Goal: Task Accomplishment & Management: Use online tool/utility

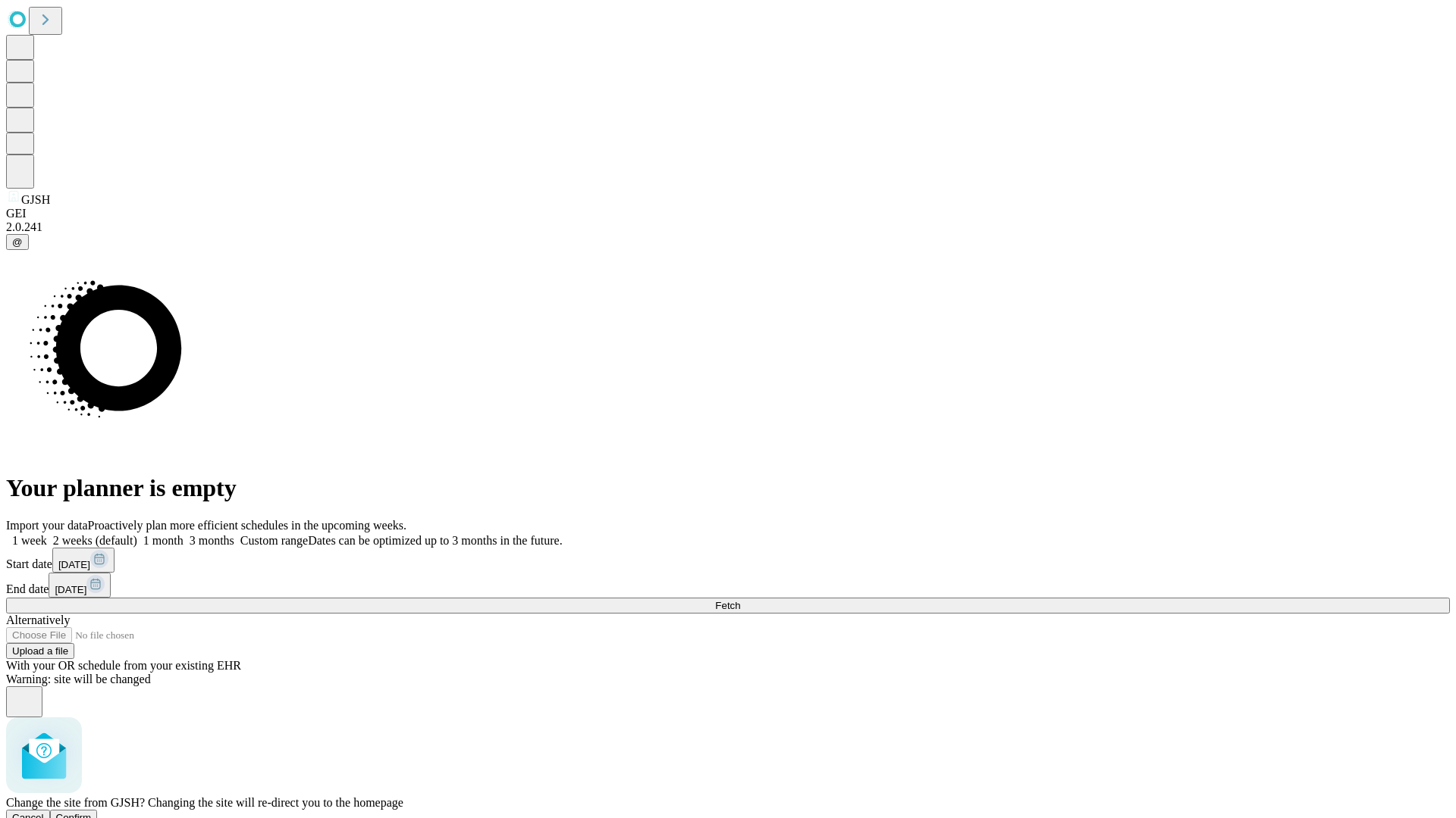
click at [92, 812] on span "Confirm" at bounding box center [74, 817] width 36 height 11
click at [47, 534] on label "1 week" at bounding box center [26, 540] width 41 height 13
click at [739, 600] on span "Fetch" at bounding box center [727, 605] width 25 height 11
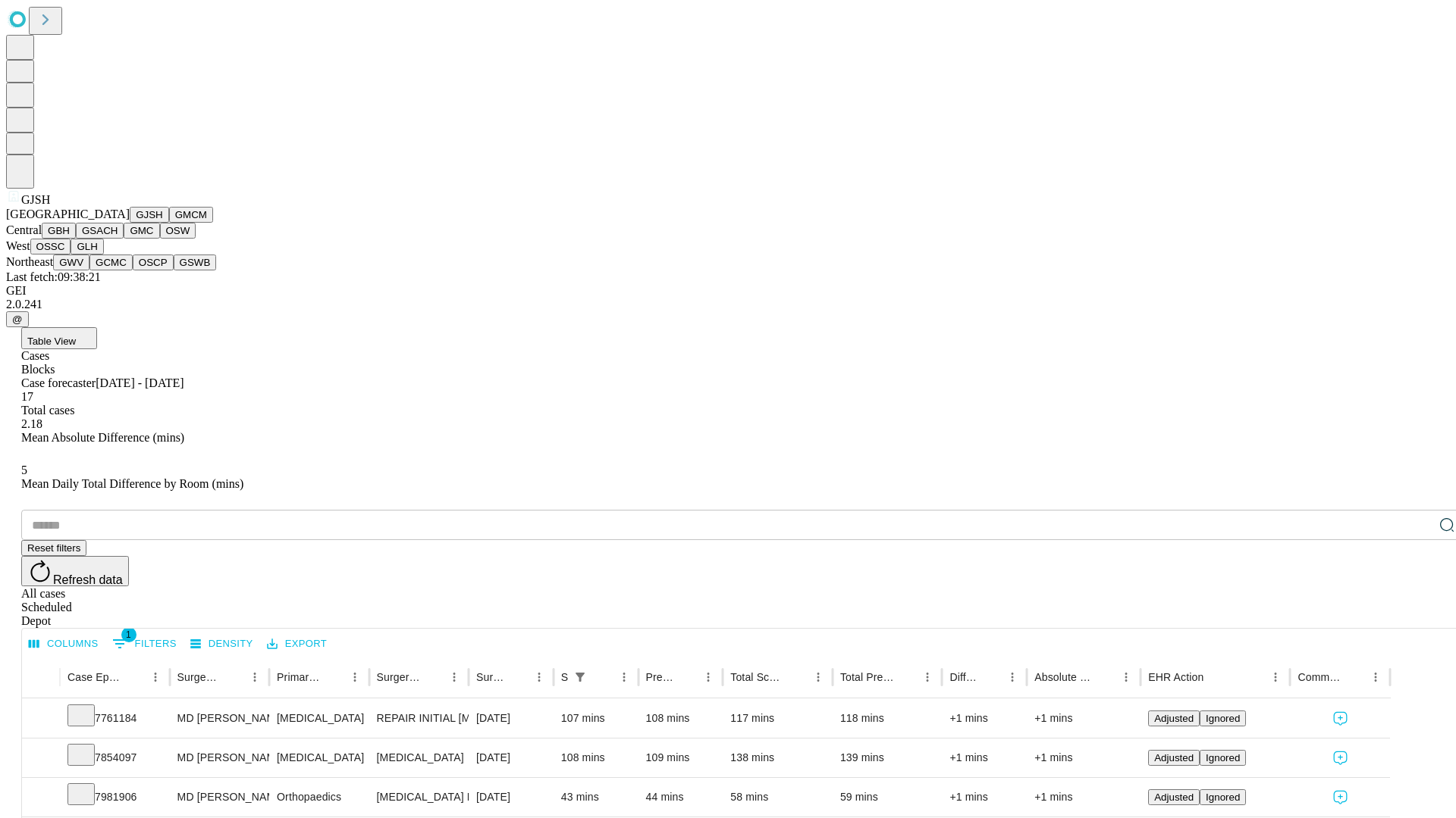
click at [169, 223] on button "GMCM" at bounding box center [191, 215] width 44 height 16
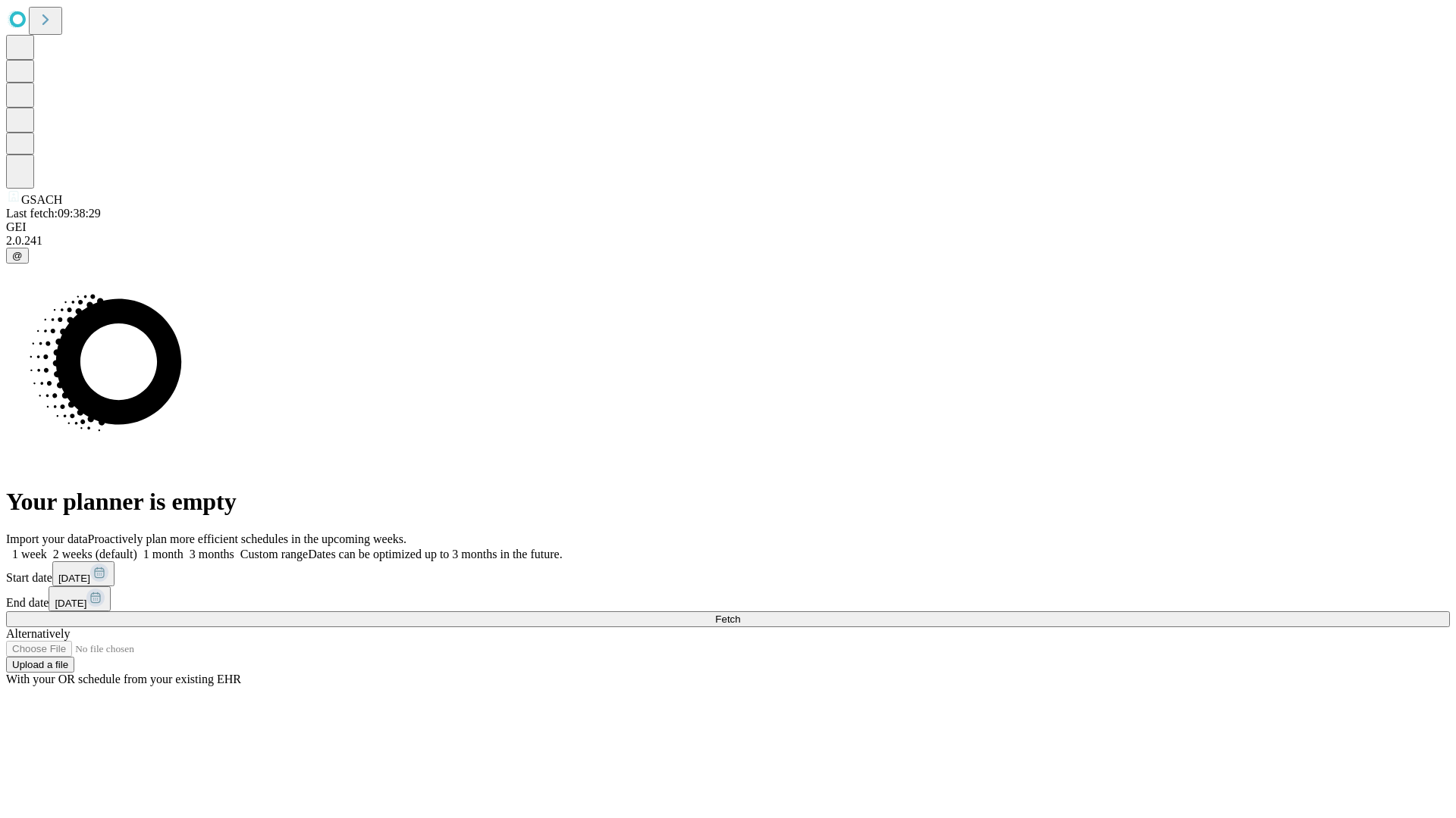
click at [47, 548] on label "1 week" at bounding box center [26, 554] width 41 height 13
click at [739, 614] on span "Fetch" at bounding box center [727, 619] width 25 height 11
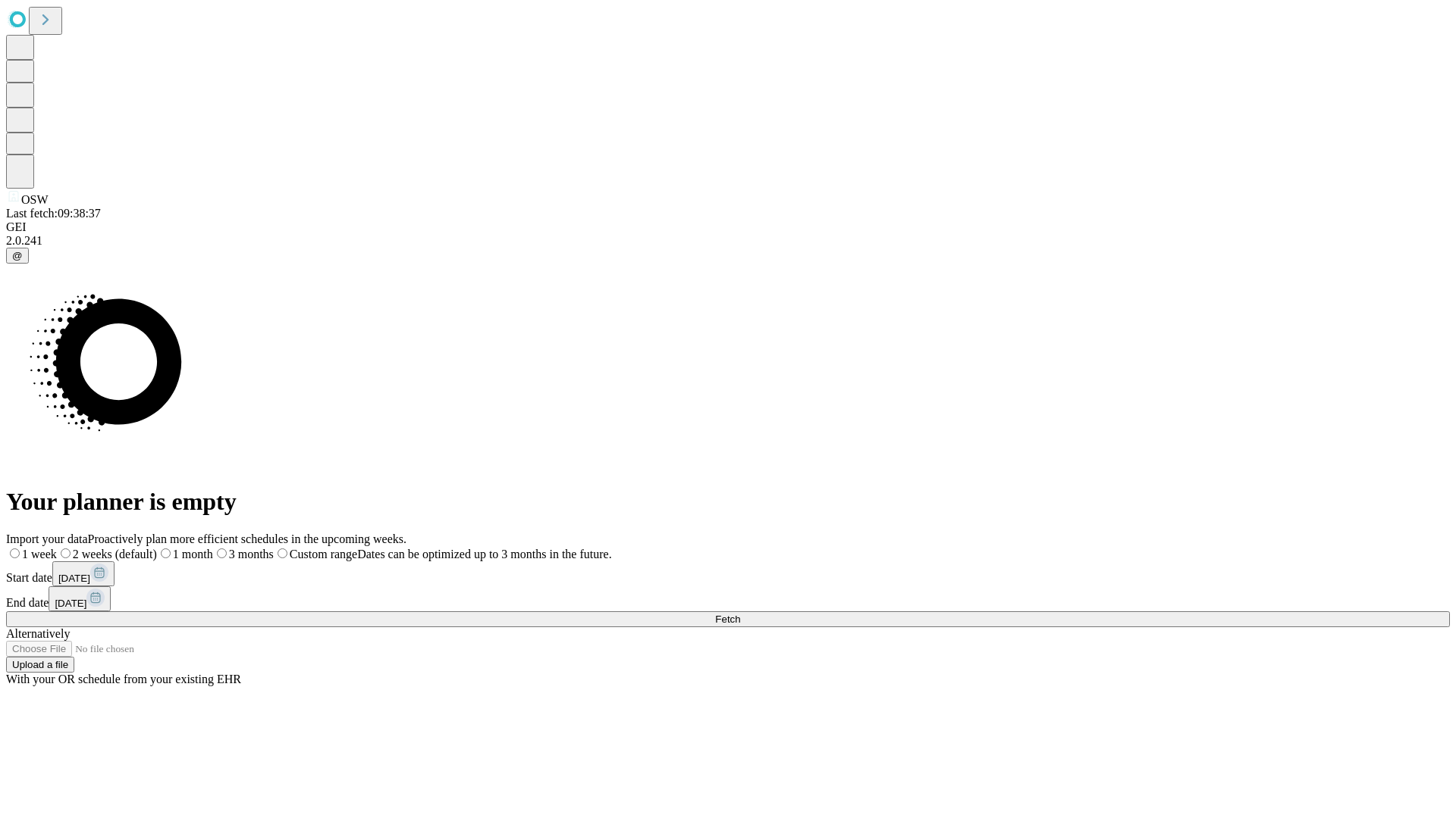
click at [57, 548] on label "1 week" at bounding box center [31, 554] width 51 height 13
click at [739, 614] on span "Fetch" at bounding box center [727, 619] width 25 height 11
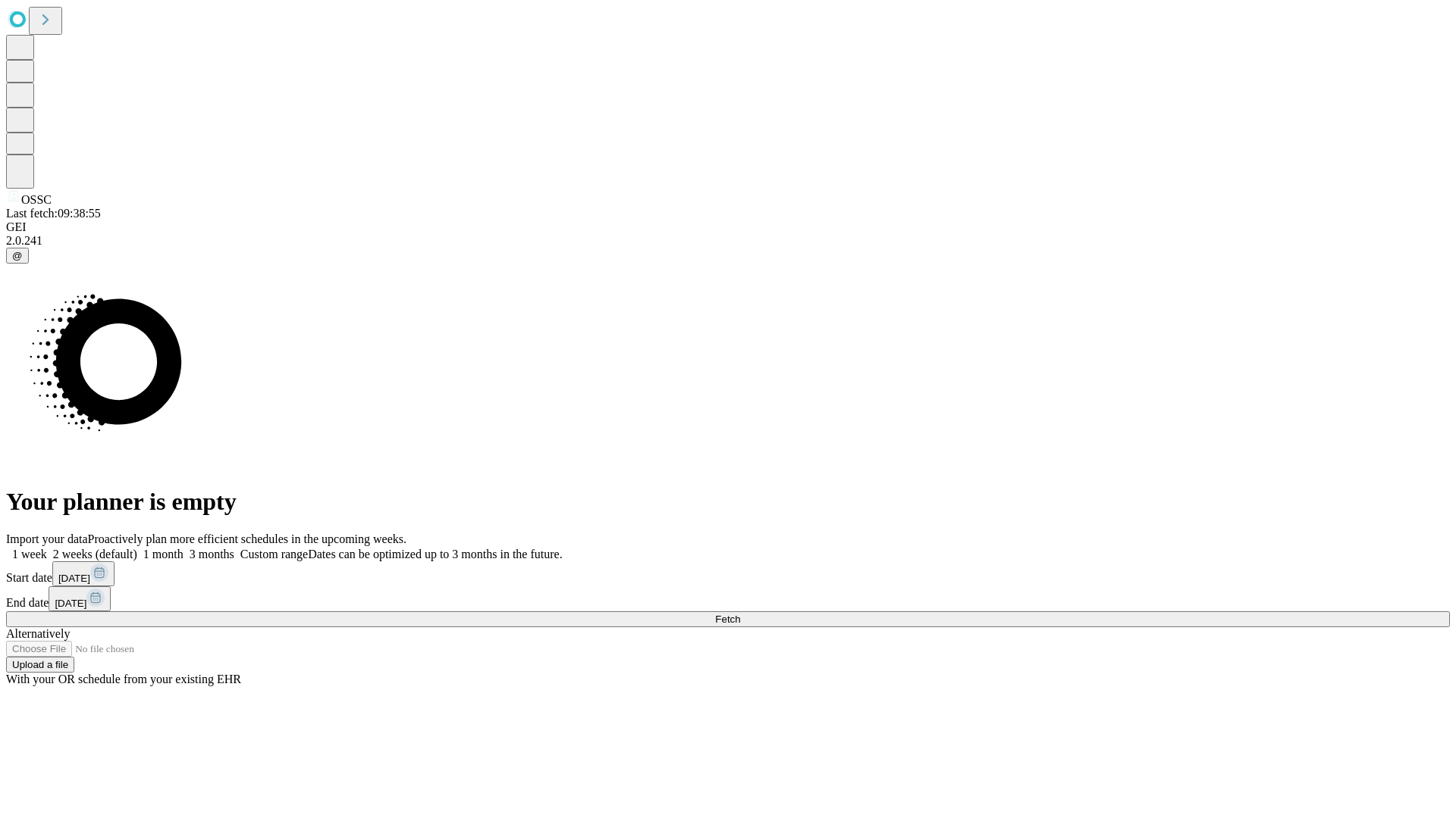
click at [47, 548] on label "1 week" at bounding box center [26, 554] width 41 height 13
click at [739, 614] on span "Fetch" at bounding box center [727, 619] width 25 height 11
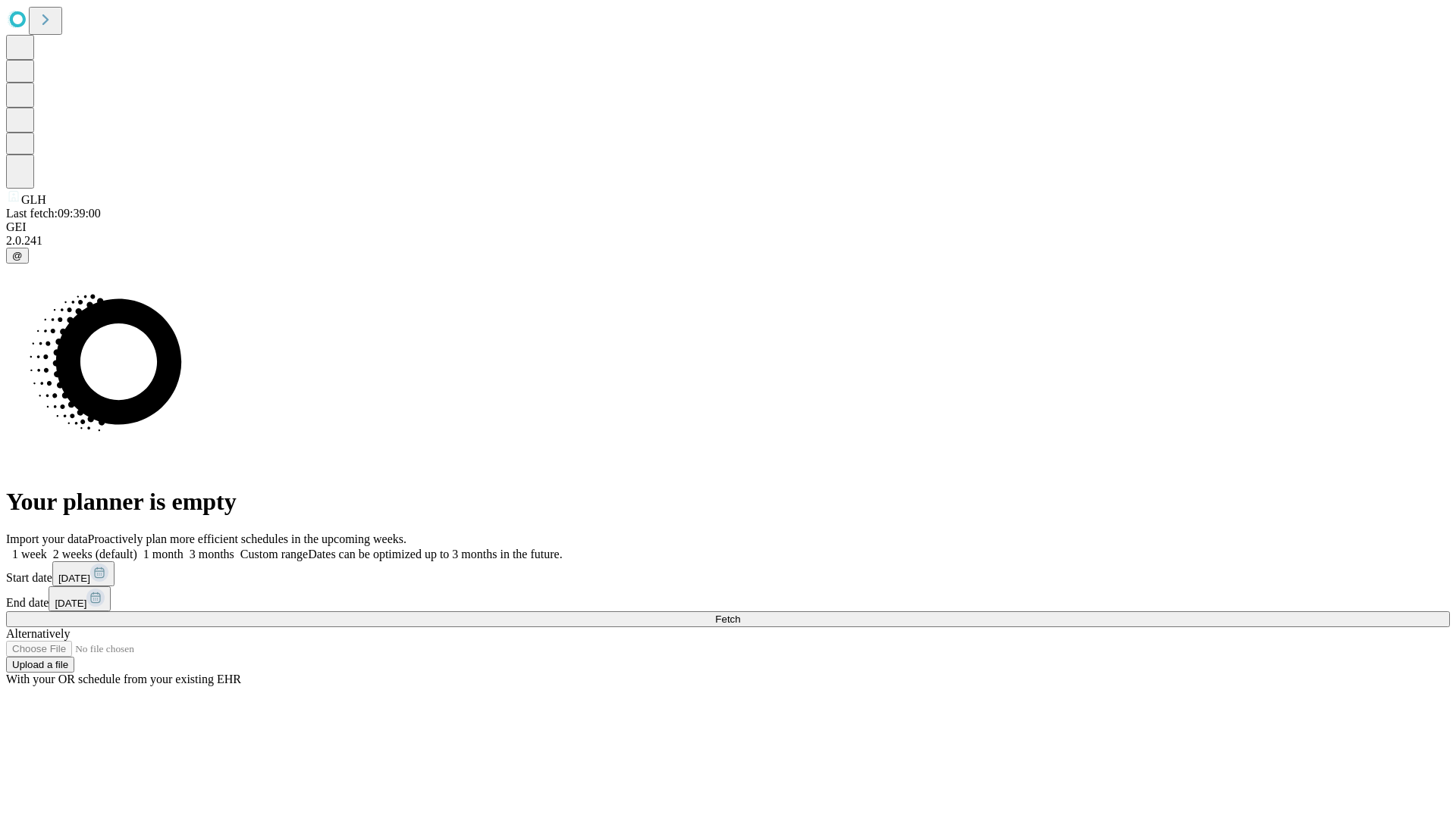
click at [47, 548] on label "1 week" at bounding box center [26, 554] width 41 height 13
click at [739, 614] on span "Fetch" at bounding box center [727, 619] width 25 height 11
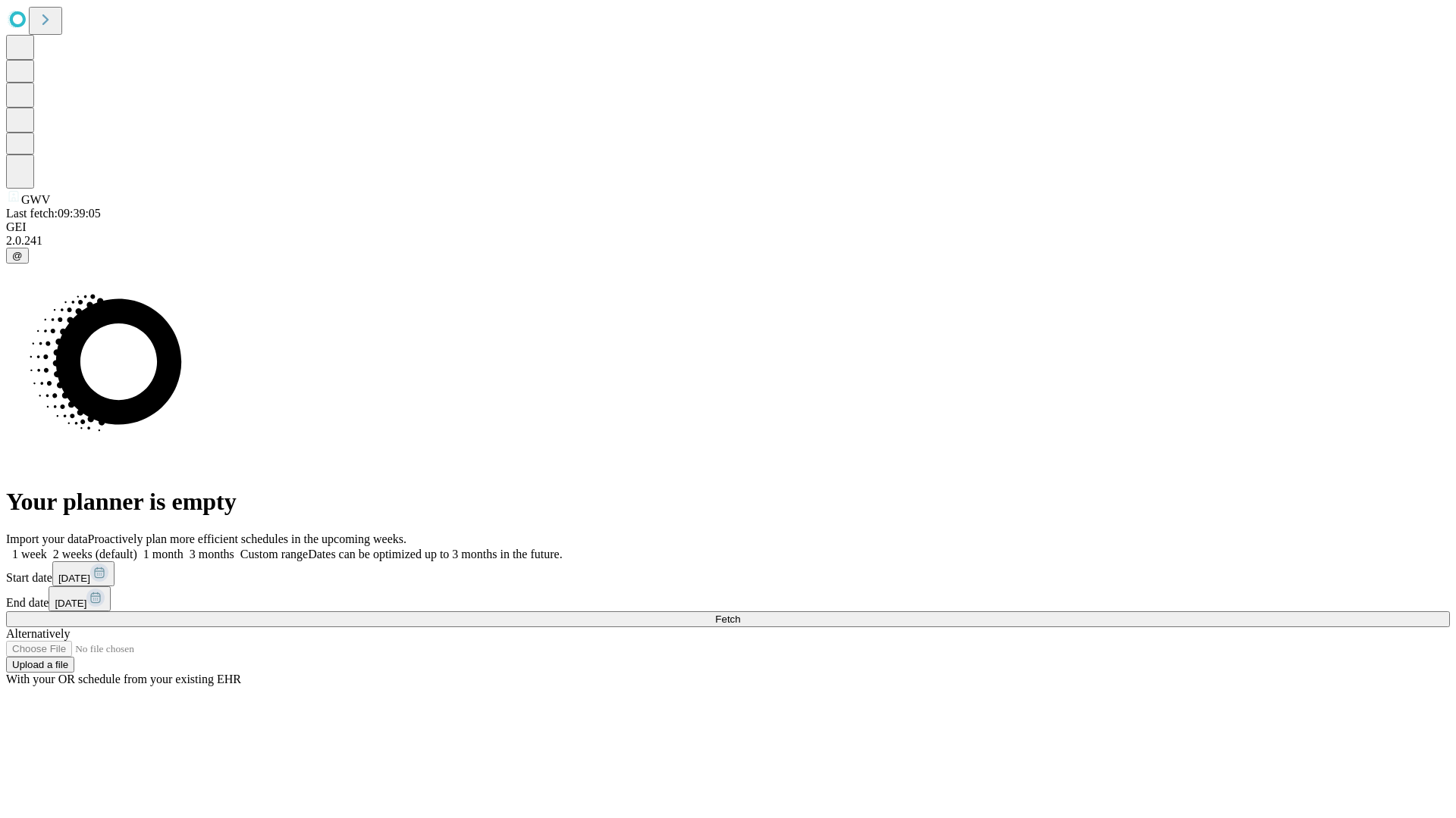
click at [47, 548] on label "1 week" at bounding box center [26, 554] width 41 height 13
click at [739, 614] on span "Fetch" at bounding box center [727, 619] width 25 height 11
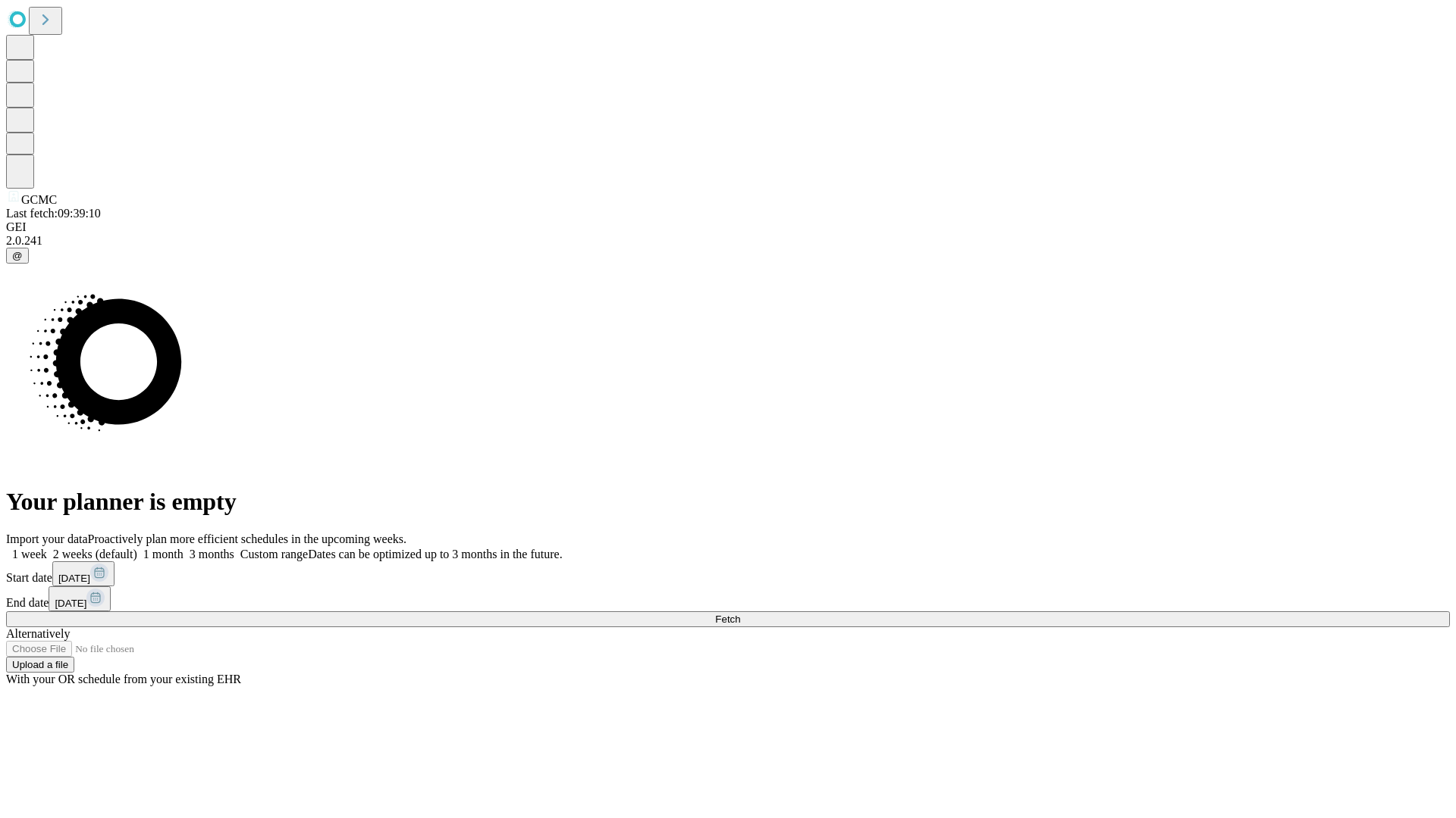
click at [47, 548] on label "1 week" at bounding box center [26, 554] width 41 height 13
click at [739, 614] on span "Fetch" at bounding box center [727, 619] width 25 height 11
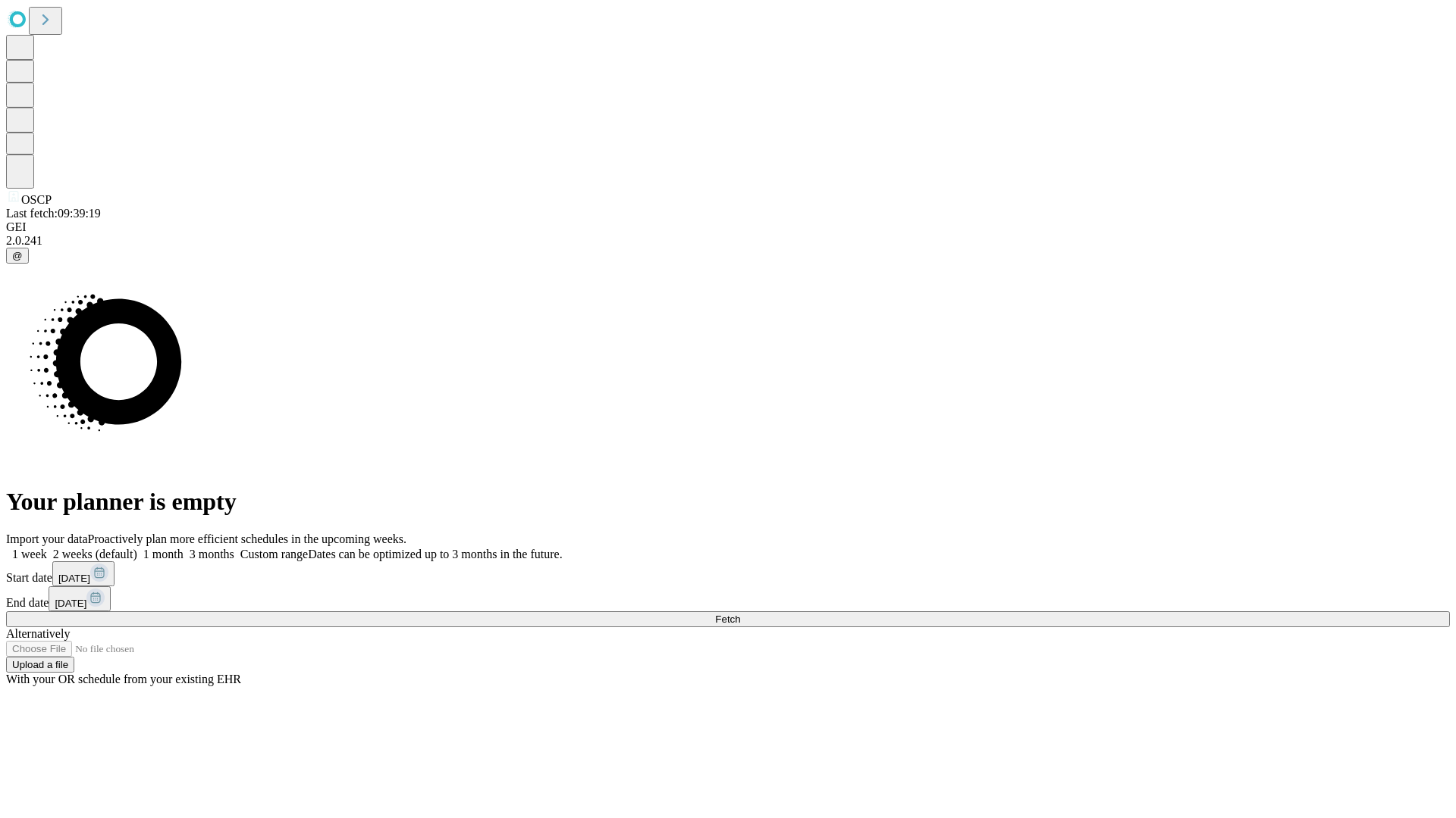
click at [47, 548] on label "1 week" at bounding box center [26, 554] width 41 height 13
click at [739, 614] on span "Fetch" at bounding box center [727, 619] width 25 height 11
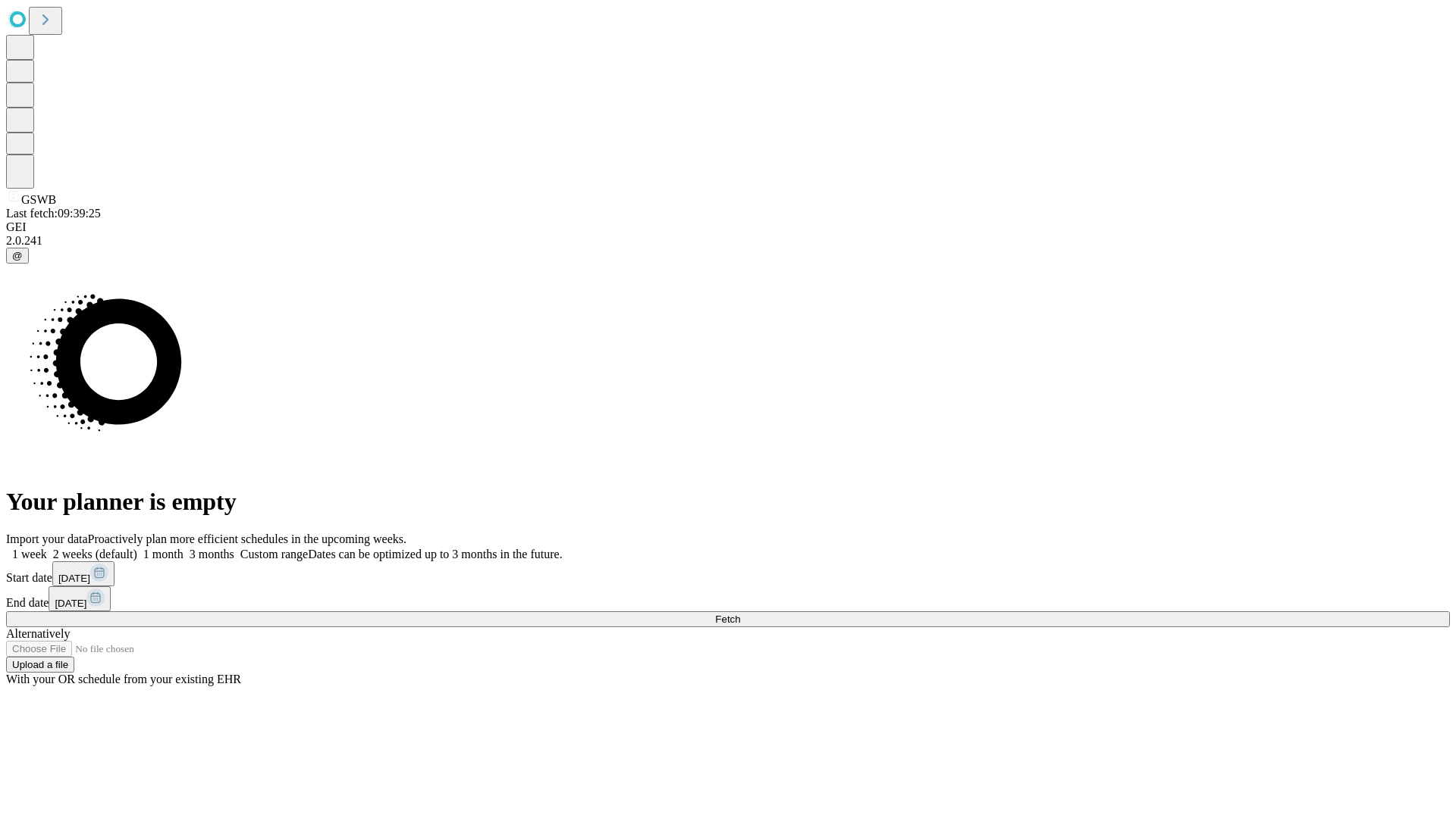
click at [739, 614] on span "Fetch" at bounding box center [727, 619] width 25 height 11
